Goal: Communication & Community: Answer question/provide support

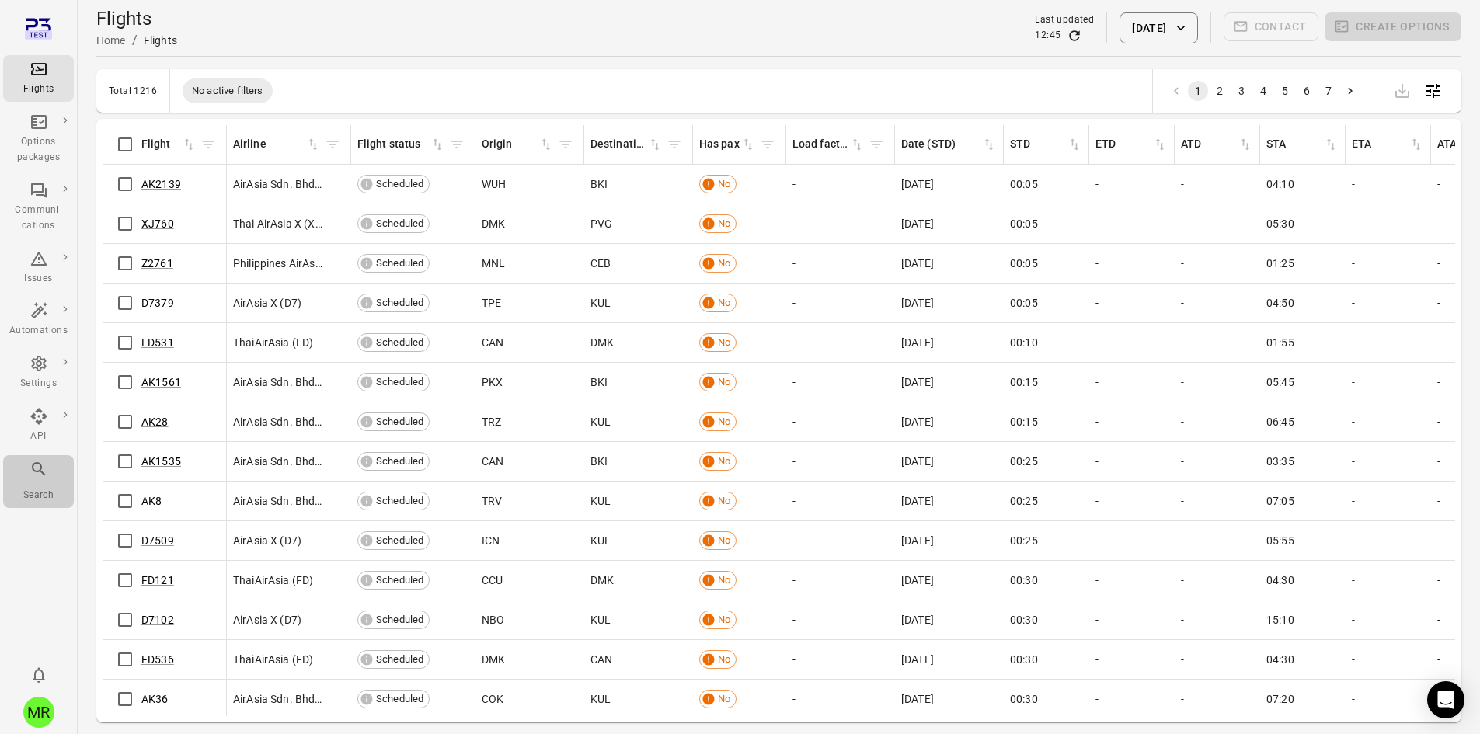
click at [43, 490] on div "Search" at bounding box center [38, 496] width 58 height 16
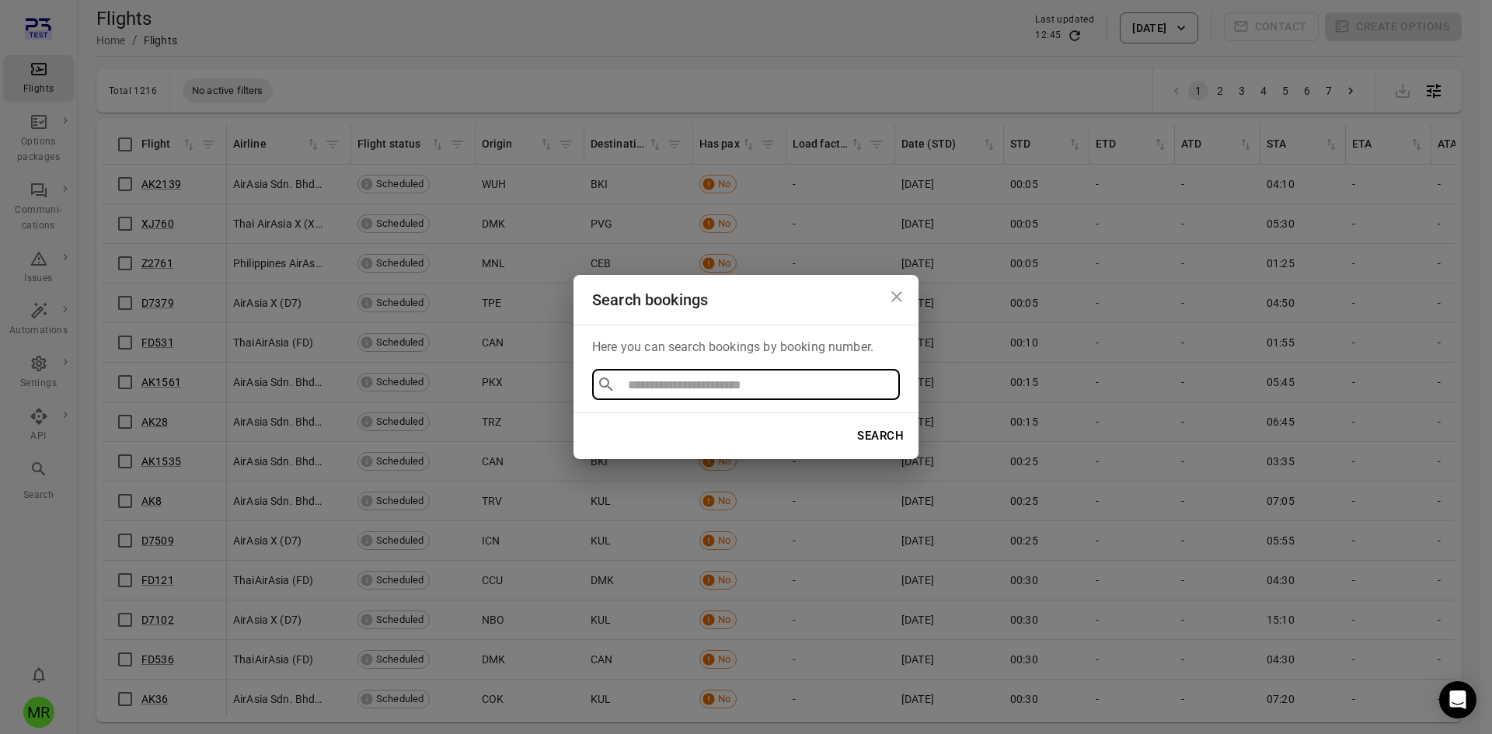
type input "******"
click button "Search" at bounding box center [881, 436] width 64 height 33
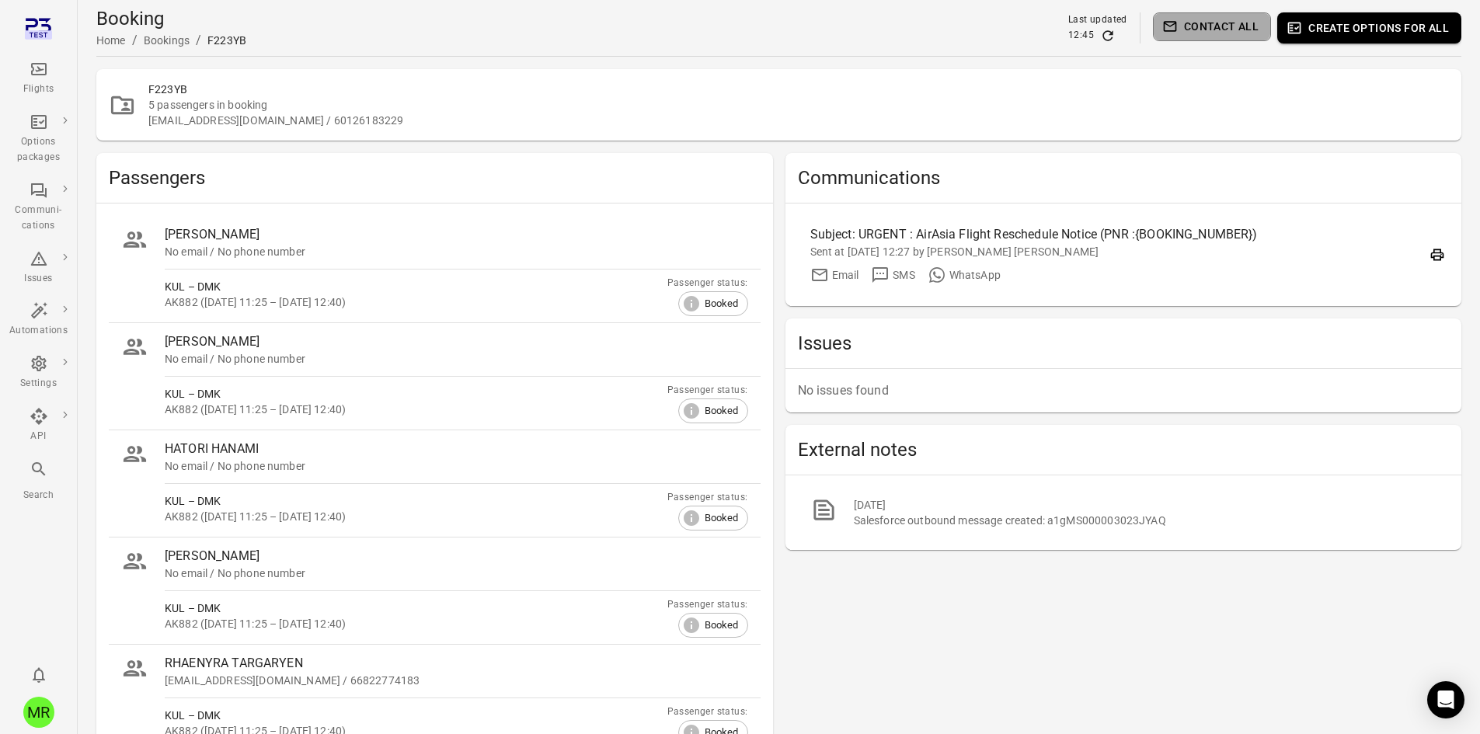
click at [1194, 33] on button "Contact all" at bounding box center [1212, 26] width 118 height 29
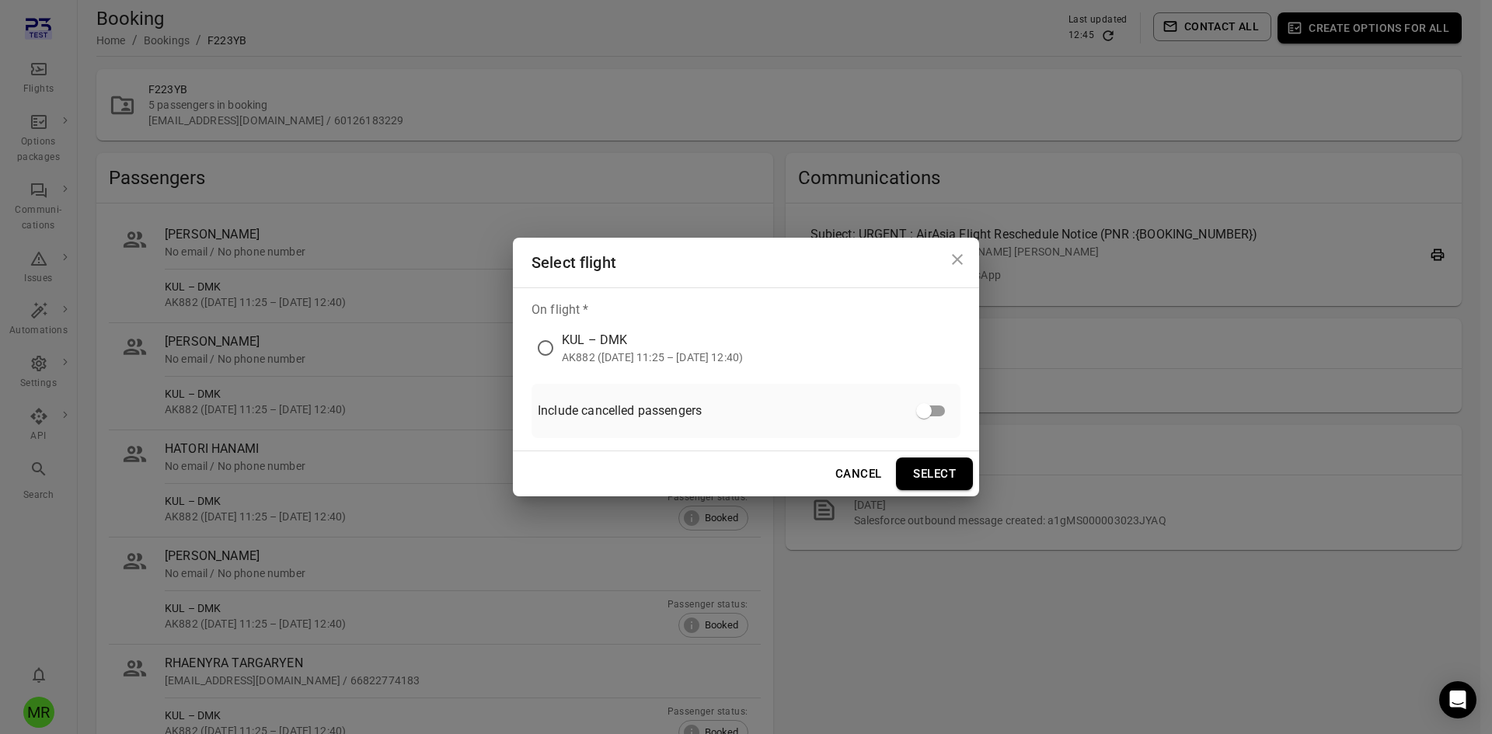
click at [667, 340] on div "KUL – DMK" at bounding box center [652, 340] width 181 height 19
click at [910, 476] on button "Select" at bounding box center [934, 474] width 77 height 33
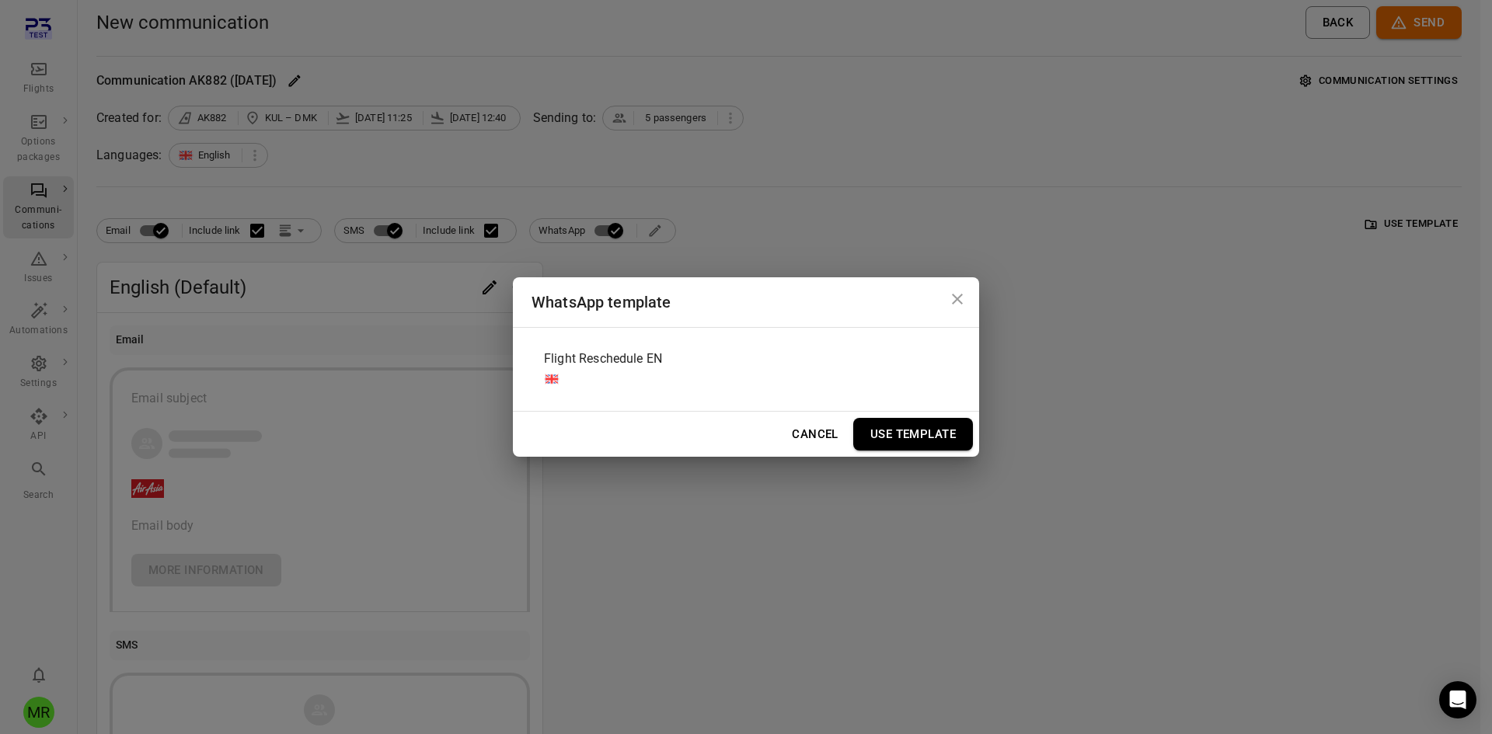
click at [844, 355] on div "Flight Reschedule EN" at bounding box center [746, 369] width 429 height 58
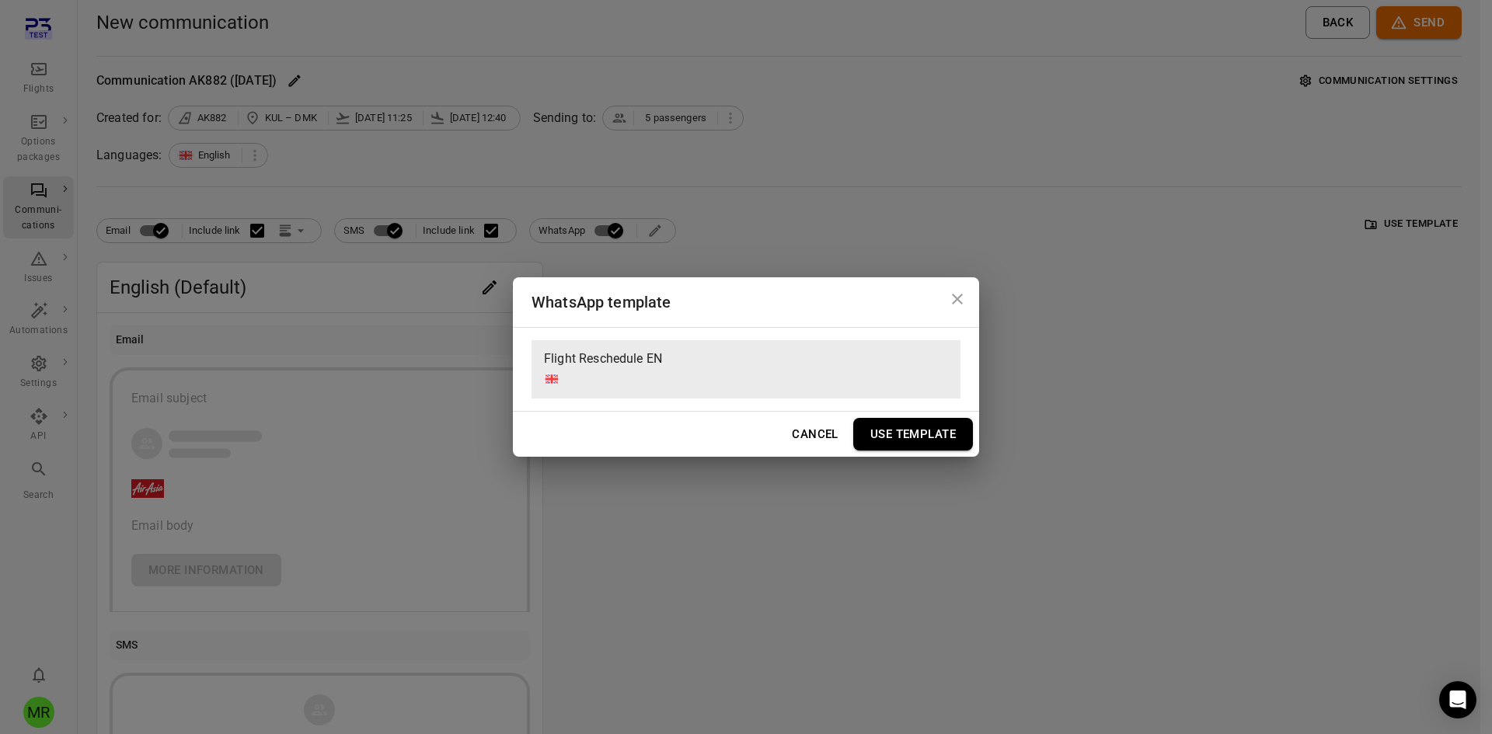
click at [922, 443] on button "Use Template" at bounding box center [913, 434] width 120 height 33
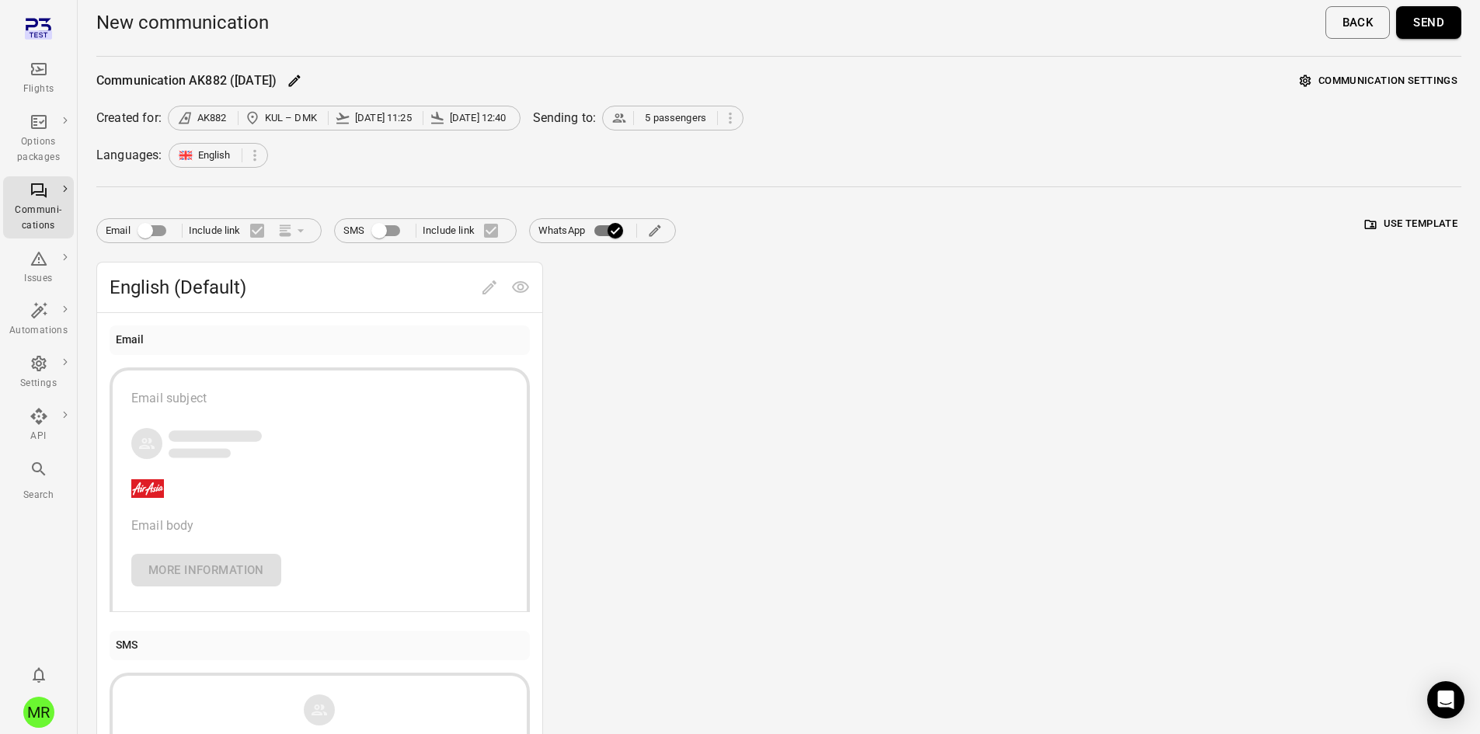
click at [1416, 30] on button "Send" at bounding box center [1428, 22] width 65 height 33
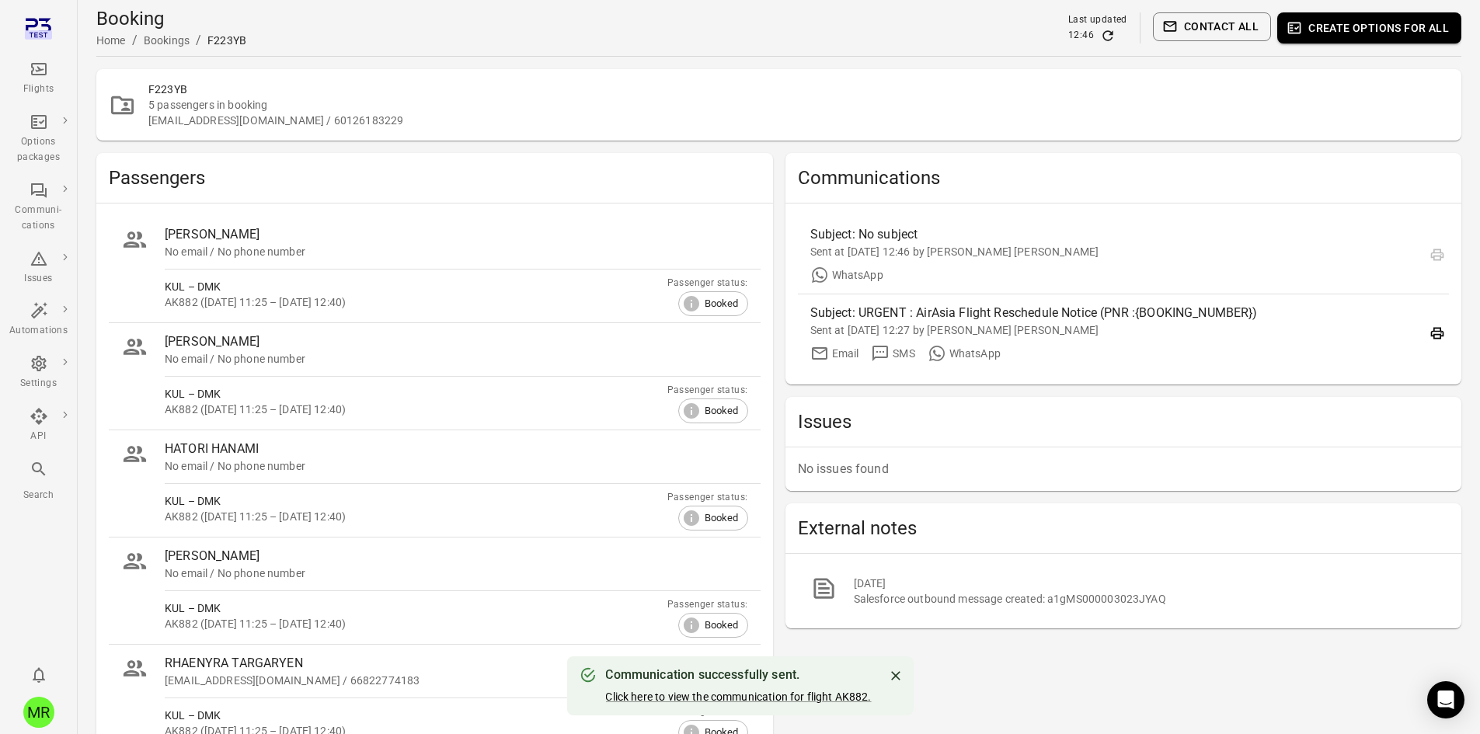
click at [1221, 27] on button "Contact all" at bounding box center [1212, 26] width 118 height 29
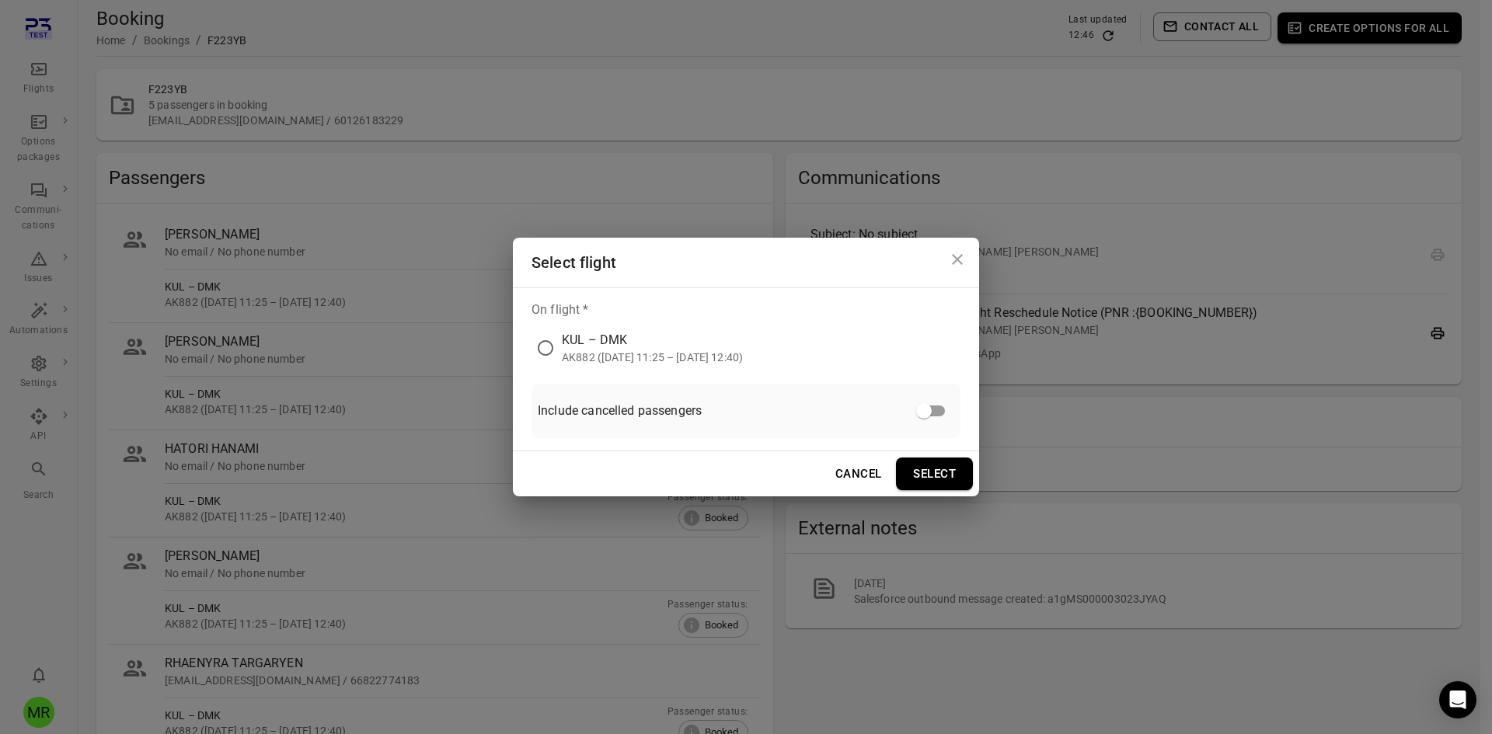
click at [632, 350] on div "AK882 ([DATE] 11:25 – [DATE] 12:40)" at bounding box center [652, 358] width 181 height 16
click at [949, 469] on button "Select" at bounding box center [934, 474] width 77 height 33
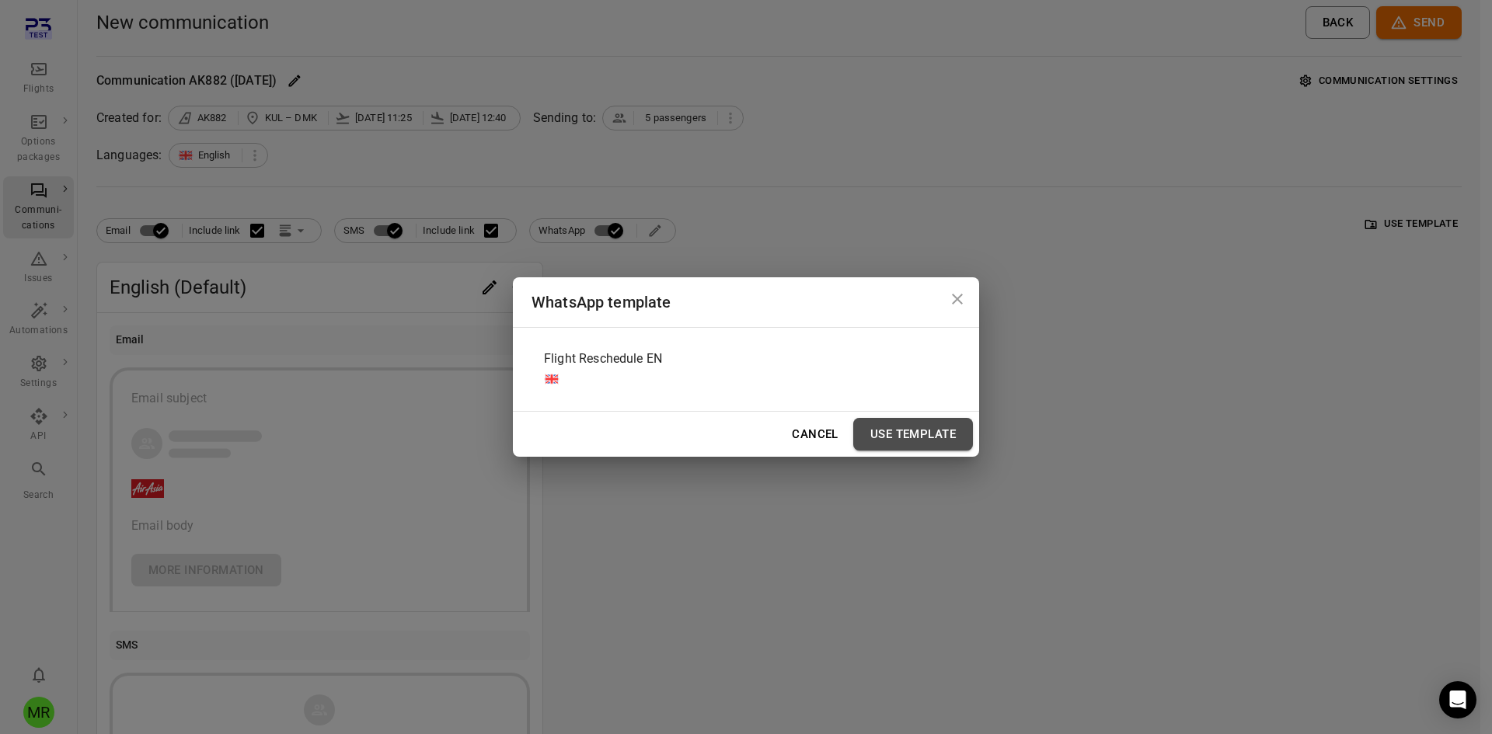
click at [918, 443] on button "Use Template" at bounding box center [913, 434] width 120 height 33
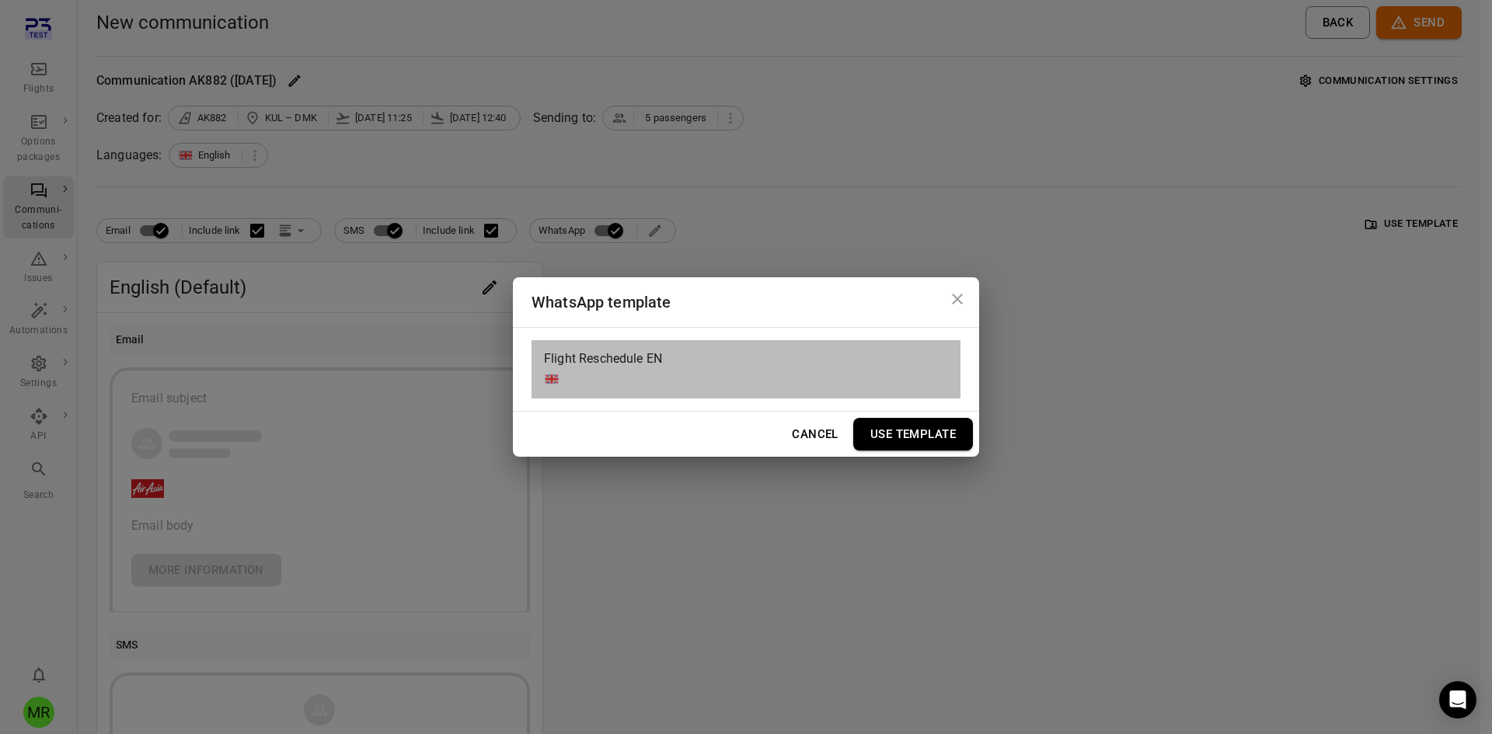
click at [734, 359] on div "Flight Reschedule EN" at bounding box center [746, 369] width 429 height 58
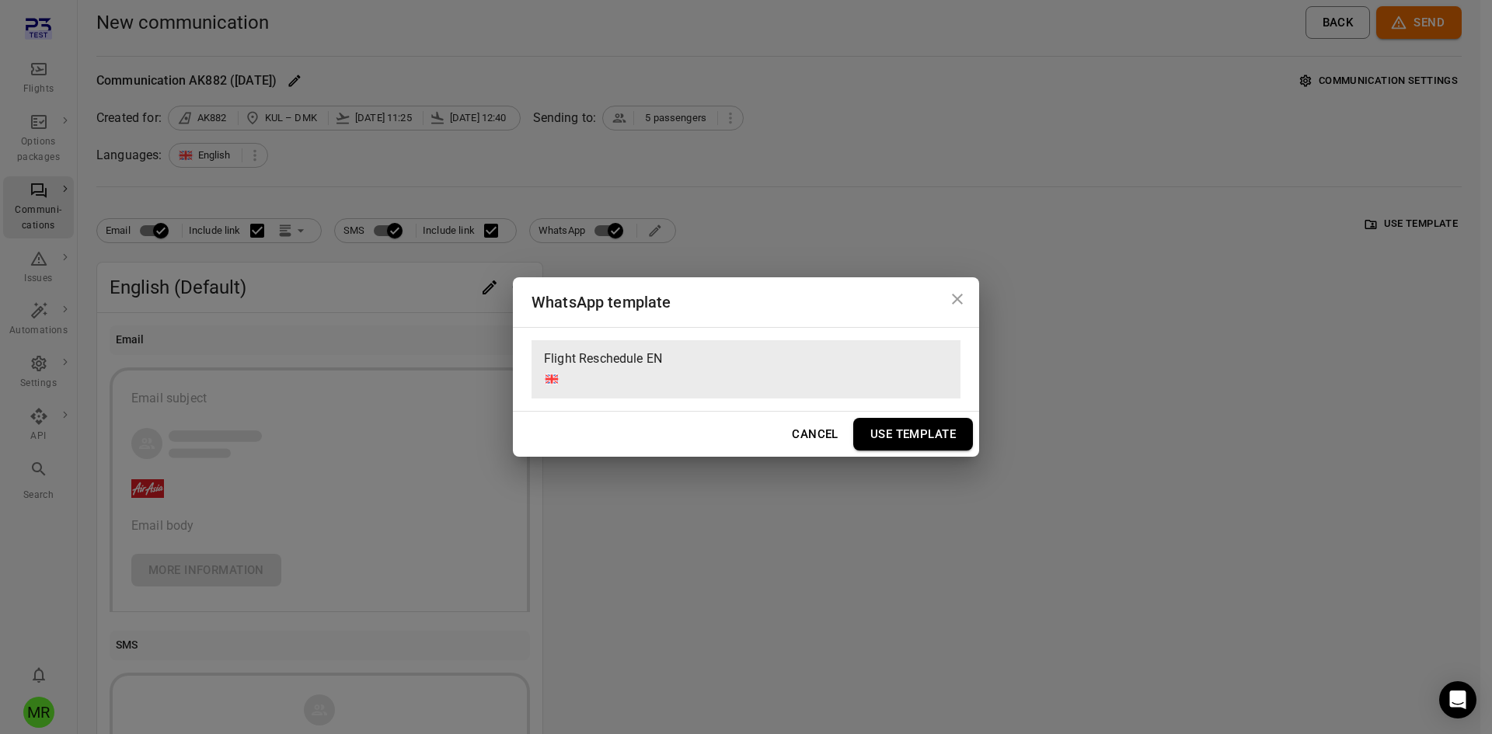
click at [899, 443] on button "Use Template" at bounding box center [913, 434] width 120 height 33
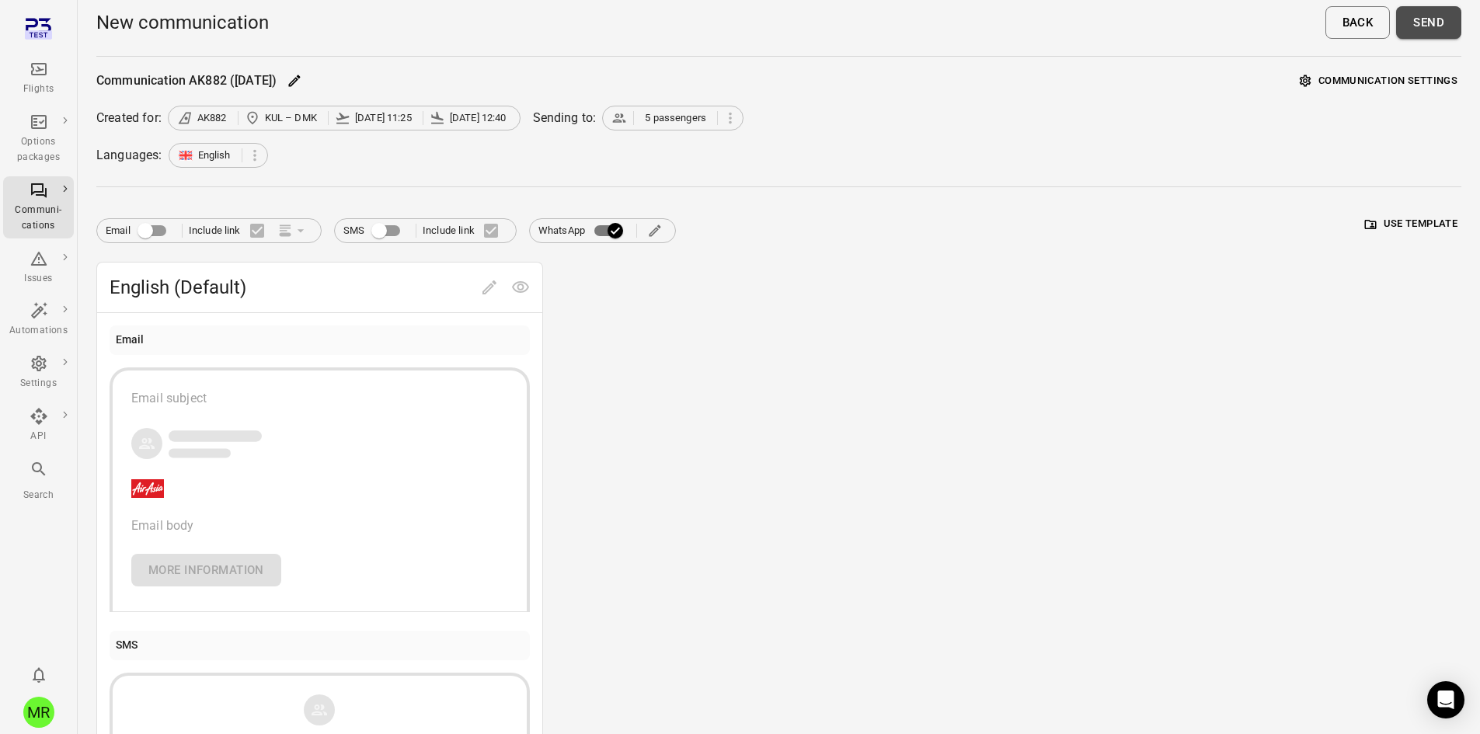
click at [1424, 22] on button "Send" at bounding box center [1428, 22] width 65 height 33
